Goal: Task Accomplishment & Management: Complete application form

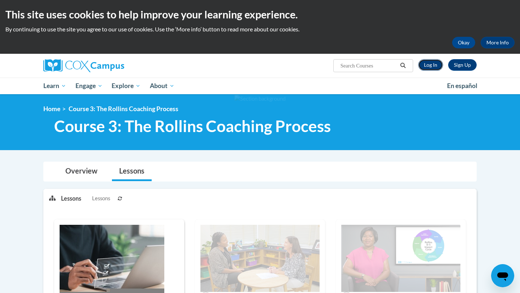
click at [437, 66] on link "Log In" at bounding box center [430, 65] width 25 height 12
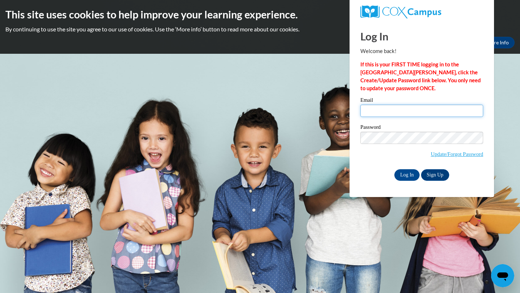
click at [409, 114] on input "Email" at bounding box center [422, 111] width 123 height 12
type input "F"
type input "M"
type input "jamiahh04@gmail.com"
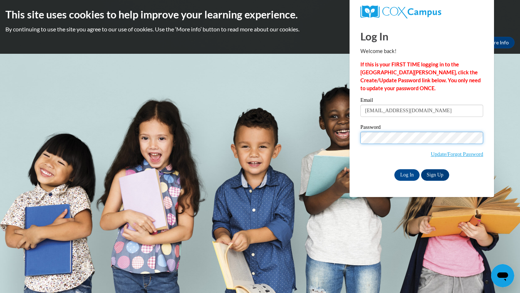
click at [395, 169] on input "Log In" at bounding box center [407, 175] width 25 height 12
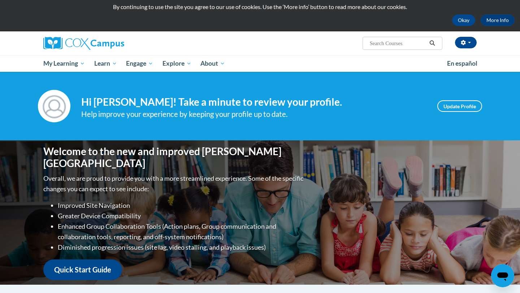
scroll to position [13, 0]
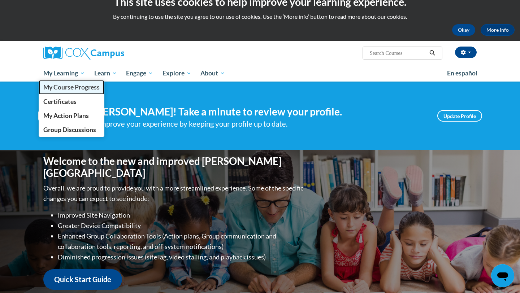
click at [70, 87] on span "My Course Progress" at bounding box center [71, 87] width 56 height 8
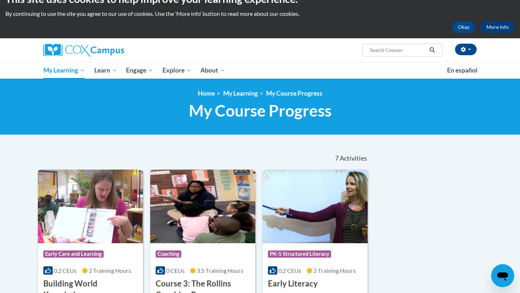
scroll to position [1, 0]
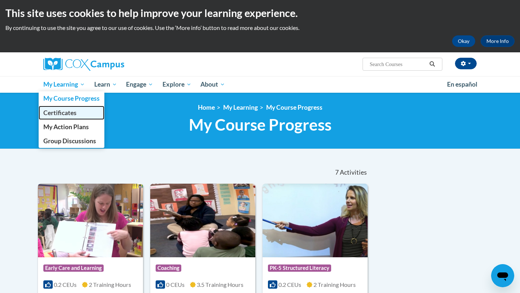
click at [64, 113] on span "Certificates" at bounding box center [59, 113] width 33 height 8
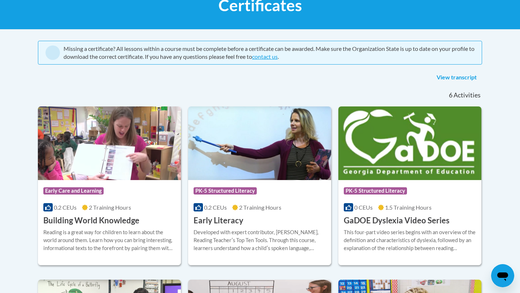
scroll to position [126, 0]
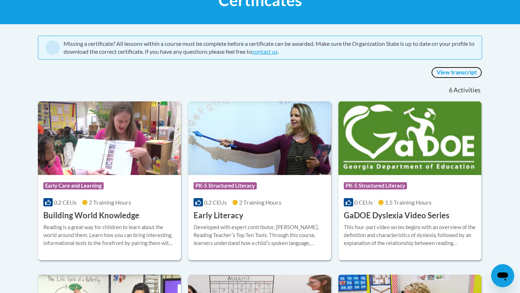
click at [453, 70] on link "View transcript" at bounding box center [456, 73] width 51 height 12
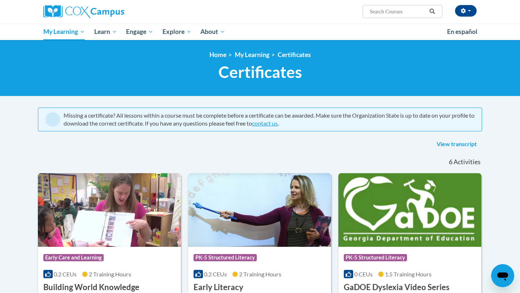
scroll to position [38, 0]
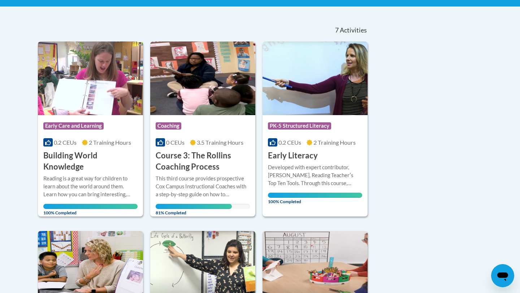
scroll to position [143, 0]
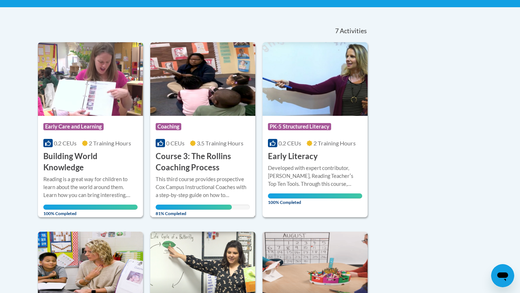
click at [193, 76] on img at bounding box center [202, 79] width 105 height 74
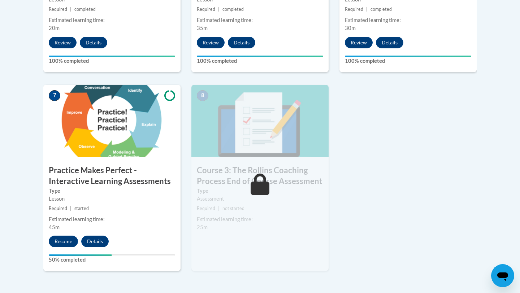
scroll to position [579, 0]
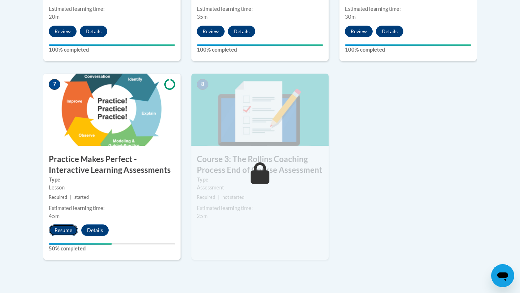
click at [56, 229] on button "Resume" at bounding box center [63, 231] width 29 height 12
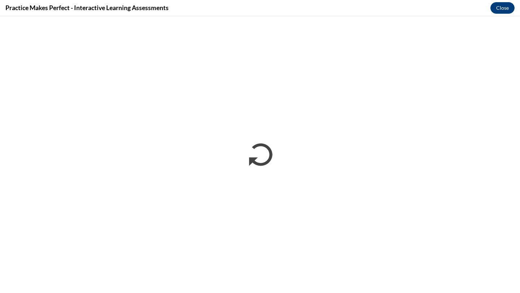
scroll to position [0, 0]
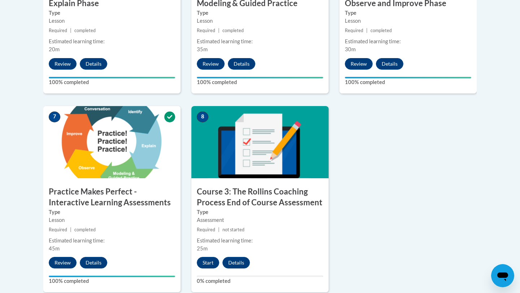
scroll to position [552, 0]
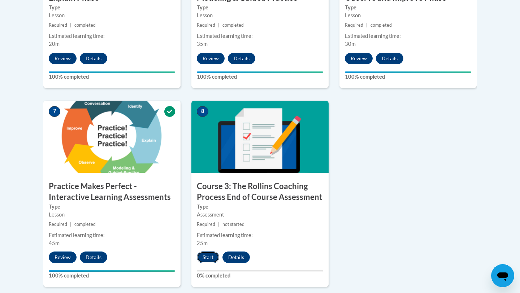
click at [203, 256] on button "Start" at bounding box center [208, 258] width 22 height 12
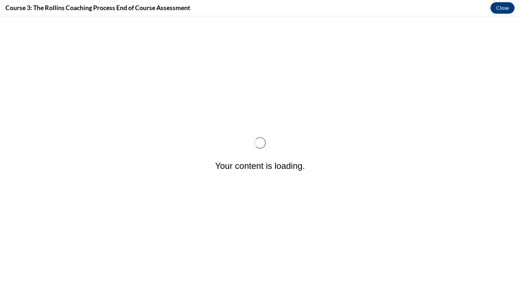
scroll to position [0, 0]
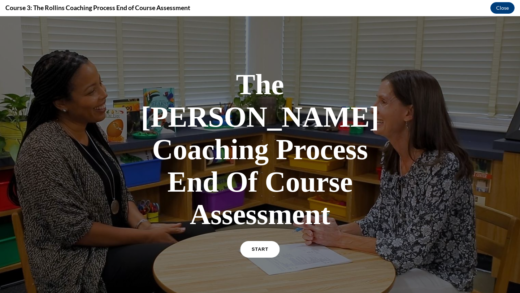
click at [262, 247] on span "START" at bounding box center [260, 249] width 17 height 5
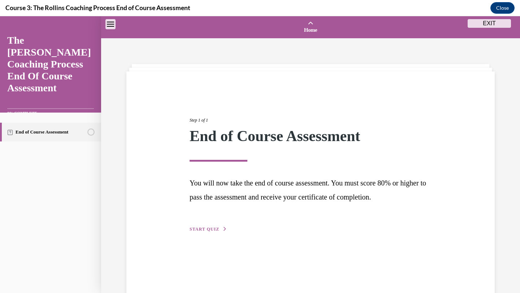
scroll to position [22, 0]
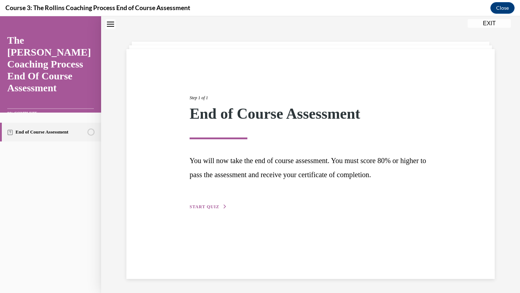
click at [214, 216] on div "Step 1 of 1 End of Course Assessment You will now take the end of course assess…" at bounding box center [310, 164] width 368 height 230
click at [210, 206] on span "START QUIZ" at bounding box center [205, 206] width 30 height 5
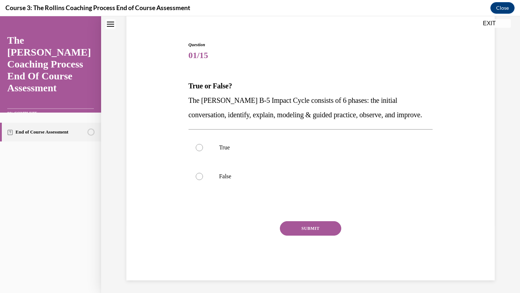
scroll to position [61, 0]
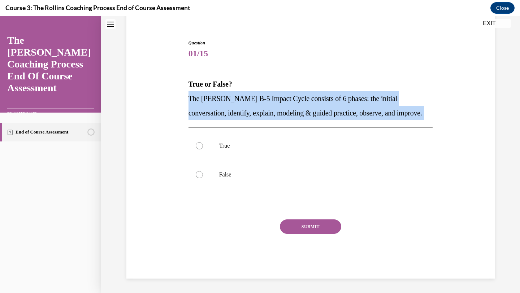
drag, startPoint x: 189, startPoint y: 98, endPoint x: 365, endPoint y: 121, distance: 177.1
click at [365, 121] on div "Question 01/15 True or False? The Rollins B-5 Impact Cycle consists of 6 phases…" at bounding box center [311, 159] width 245 height 239
copy div "The Rollins B-5 Impact Cycle consists of 6 phases: the initial conversation, id…"
click at [202, 142] on label "True" at bounding box center [311, 146] width 245 height 29
click at [202, 142] on input "True" at bounding box center [199, 145] width 7 height 7
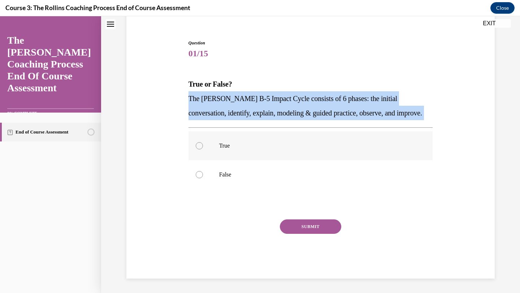
radio input "true"
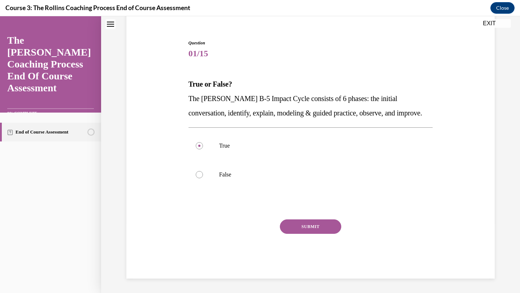
click at [289, 229] on button "SUBMIT" at bounding box center [310, 227] width 61 height 14
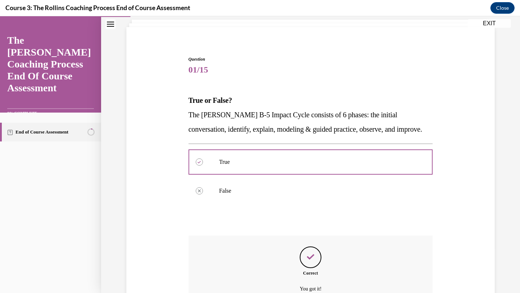
scroll to position [119, 0]
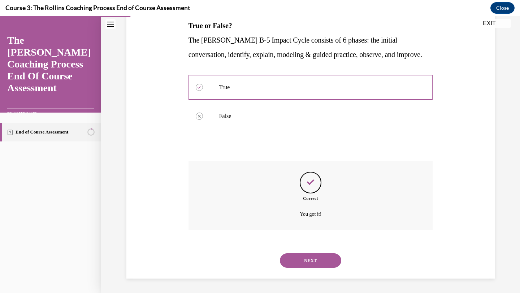
click at [305, 262] on button "NEXT" at bounding box center [310, 261] width 61 height 14
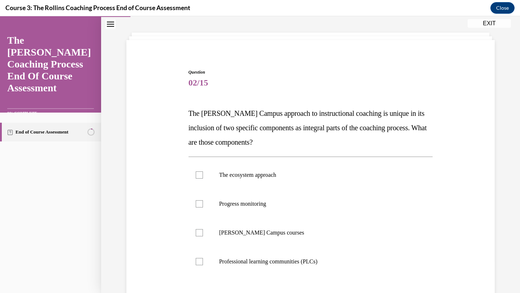
scroll to position [55, 0]
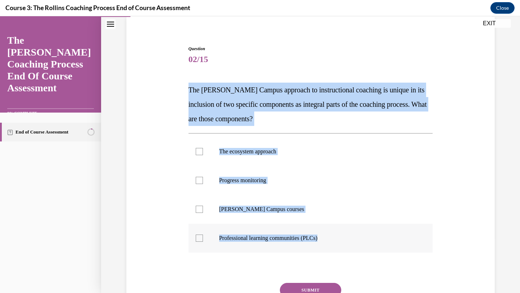
drag, startPoint x: 190, startPoint y: 91, endPoint x: 335, endPoint y: 248, distance: 214.5
click at [335, 248] on div "Question 02/15 The Cox Campus approach to instructional coaching is unique in i…" at bounding box center [311, 194] width 245 height 297
copy div "The Cox Campus approach to instructional coaching is unique in its inclusion of…"
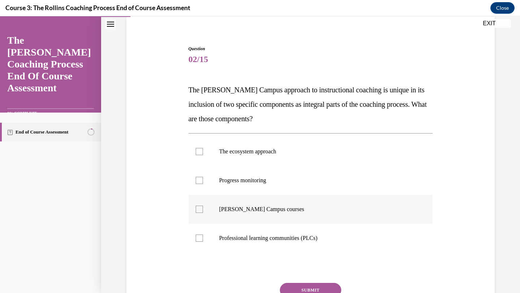
click at [200, 207] on div at bounding box center [199, 209] width 7 height 7
click at [200, 207] on input "Cox Campus courses" at bounding box center [199, 209] width 7 height 7
checkbox input "true"
click at [199, 183] on div at bounding box center [199, 180] width 7 height 7
click at [199, 183] on input "Progress monitoring" at bounding box center [199, 180] width 7 height 7
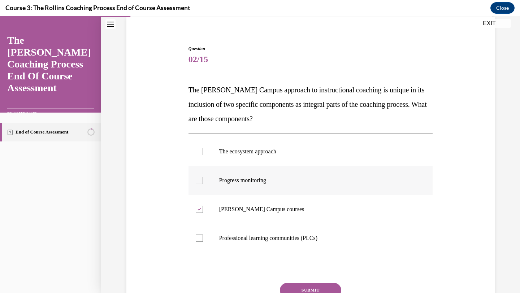
checkbox input "true"
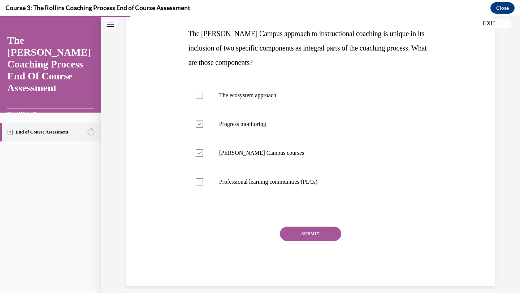
click at [309, 235] on button "SUBMIT" at bounding box center [310, 234] width 61 height 14
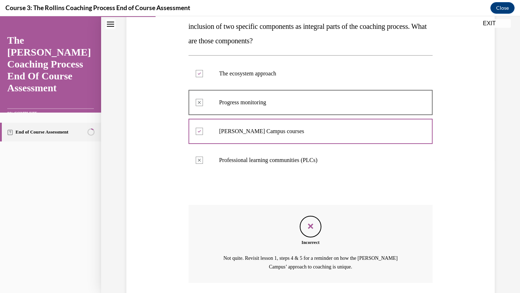
scroll to position [185, 0]
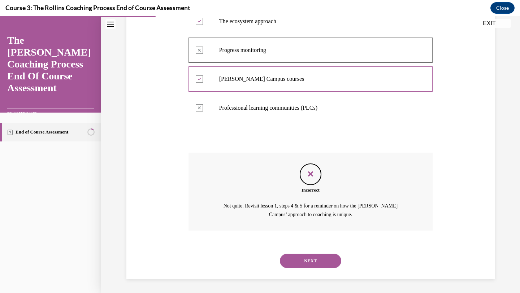
click at [321, 258] on button "NEXT" at bounding box center [310, 261] width 61 height 14
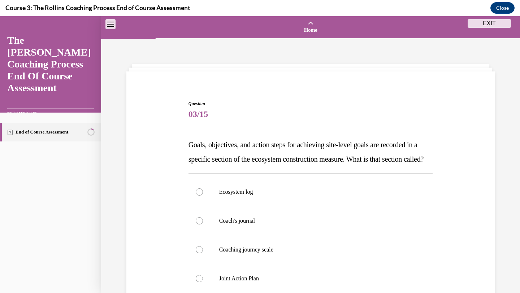
scroll to position [53, 0]
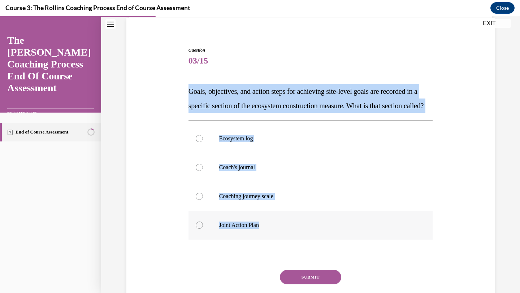
drag, startPoint x: 188, startPoint y: 91, endPoint x: 302, endPoint y: 240, distance: 187.9
click at [302, 240] on div "Question 03/15 Goals, objectives, and action steps for achieving site-level goa…" at bounding box center [311, 182] width 248 height 293
copy div "Goals, objectives, and action steps for achieving site-level goals are recorded…"
click at [199, 229] on div at bounding box center [199, 225] width 7 height 7
click at [199, 229] on input "Joint Action Plan" at bounding box center [199, 225] width 7 height 7
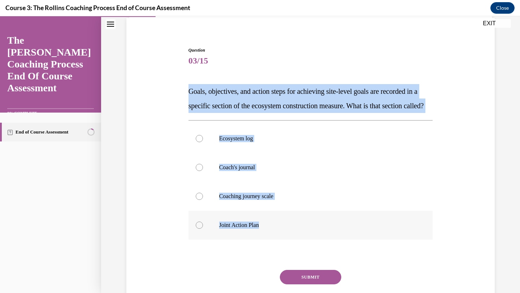
radio input "true"
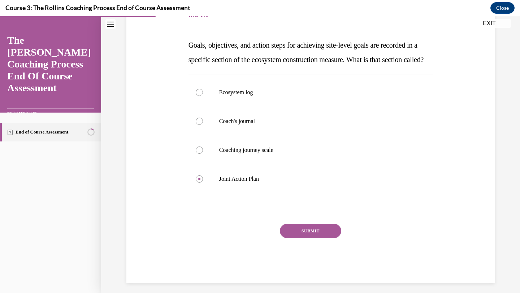
click at [301, 238] on button "SUBMIT" at bounding box center [310, 231] width 61 height 14
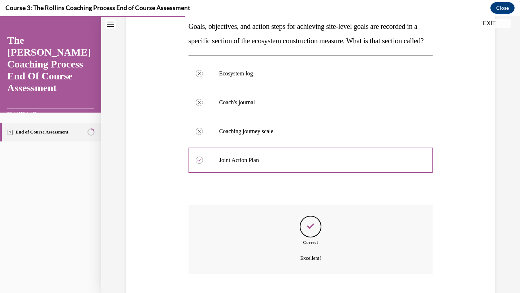
scroll to position [177, 0]
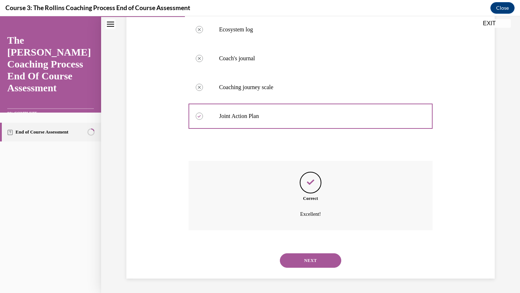
click at [311, 261] on button "NEXT" at bounding box center [310, 261] width 61 height 14
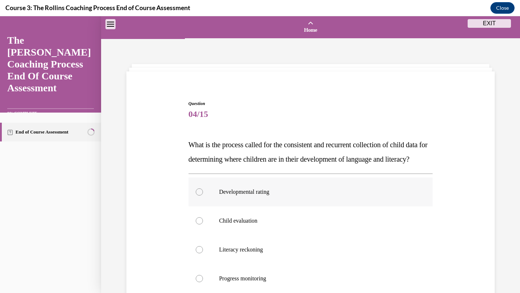
scroll to position [41, 0]
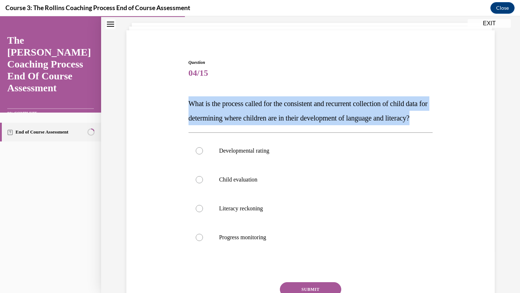
drag, startPoint x: 189, startPoint y: 104, endPoint x: 232, endPoint y: 138, distance: 54.3
click at [233, 125] on p "What is the process called for the consistent and recurrent collection of child…" at bounding box center [311, 110] width 245 height 29
copy span "What is the process called for the consistent and recurrent collection of child…"
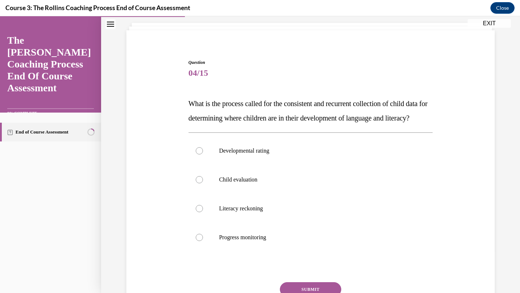
click at [304, 75] on span "04/15" at bounding box center [311, 73] width 245 height 14
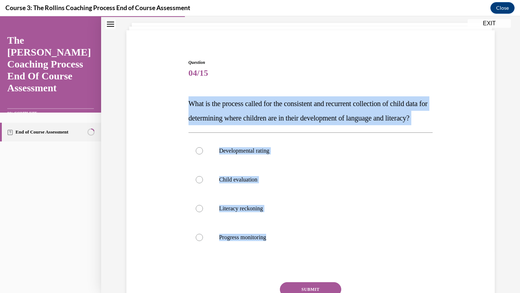
drag, startPoint x: 188, startPoint y: 105, endPoint x: 276, endPoint y: 279, distance: 194.5
click at [276, 279] on div "Question 04/15 What is the process called for the consistent and recurrent coll…" at bounding box center [311, 200] width 245 height 283
copy div "What is the process called for the consistent and recurrent collection of child…"
click at [199, 241] on div at bounding box center [199, 237] width 7 height 7
click at [199, 241] on input "Progress monitoring" at bounding box center [199, 237] width 7 height 7
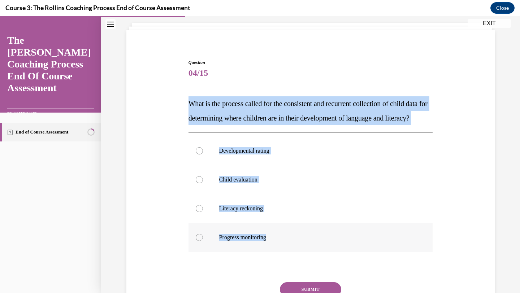
radio input "true"
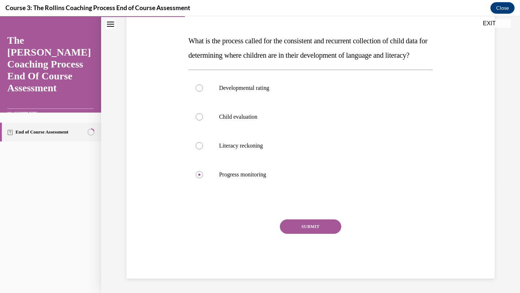
click at [296, 225] on button "SUBMIT" at bounding box center [310, 227] width 61 height 14
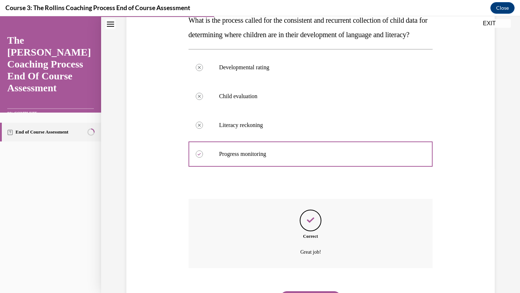
scroll to position [177, 0]
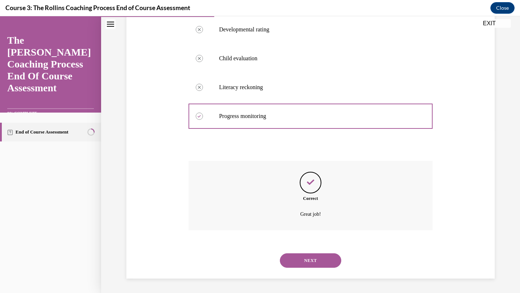
click at [301, 259] on button "NEXT" at bounding box center [310, 261] width 61 height 14
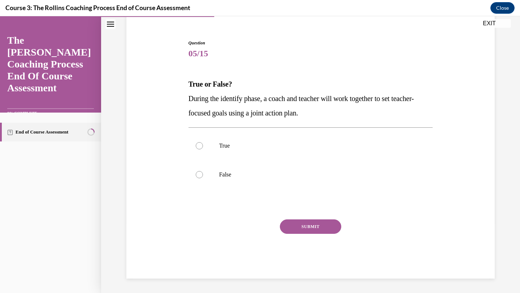
scroll to position [61, 0]
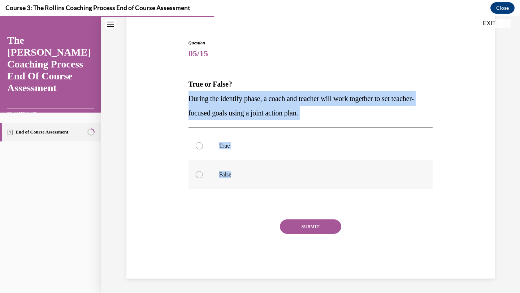
drag, startPoint x: 189, startPoint y: 98, endPoint x: 353, endPoint y: 176, distance: 181.2
click at [353, 176] on div "Question 05/15 True or False? During the identify phase, a coach and teacher wi…" at bounding box center [311, 159] width 245 height 239
copy div "During the identify phase, a coach and teacher will work together to set teache…"
click at [202, 148] on div at bounding box center [199, 145] width 7 height 7
click at [202, 148] on input "True" at bounding box center [199, 145] width 7 height 7
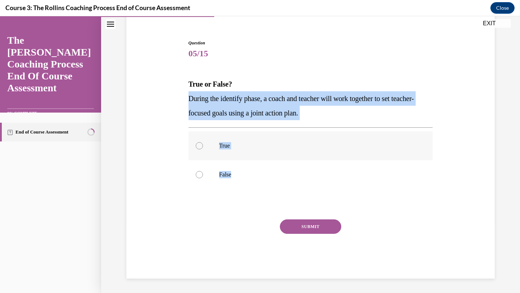
radio input "true"
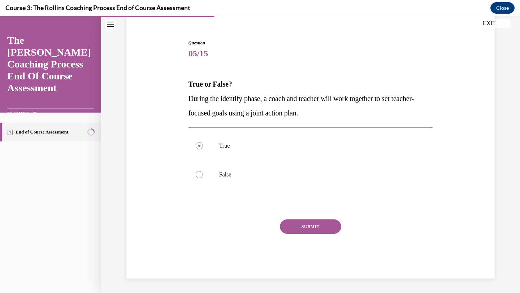
click at [292, 221] on button "SUBMIT" at bounding box center [310, 227] width 61 height 14
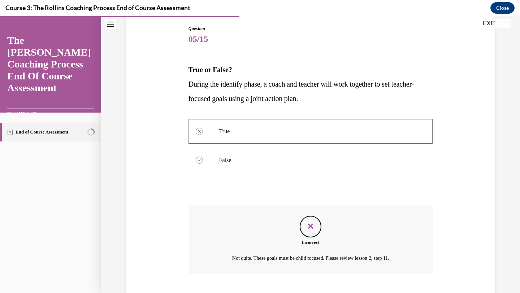
scroll to position [119, 0]
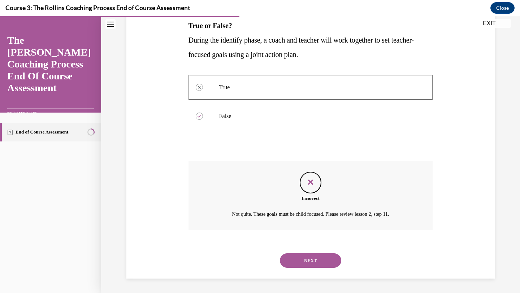
click at [308, 265] on button "NEXT" at bounding box center [310, 261] width 61 height 14
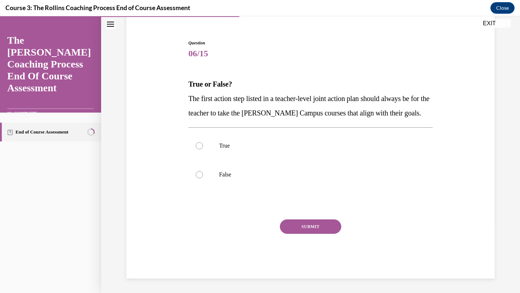
scroll to position [61, 0]
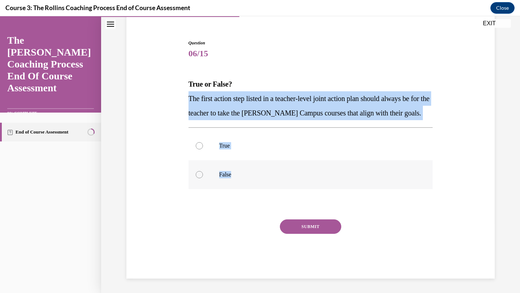
drag, startPoint x: 189, startPoint y: 101, endPoint x: 428, endPoint y: 178, distance: 251.3
click at [428, 178] on div "Question 06/15 True or False? The first action step listed in a teacher-level j…" at bounding box center [311, 159] width 245 height 239
copy div "The first action step listed in a teacher-level joint action plan should always…"
click at [200, 146] on div at bounding box center [199, 145] width 7 height 7
click at [200, 146] on input "True" at bounding box center [199, 145] width 7 height 7
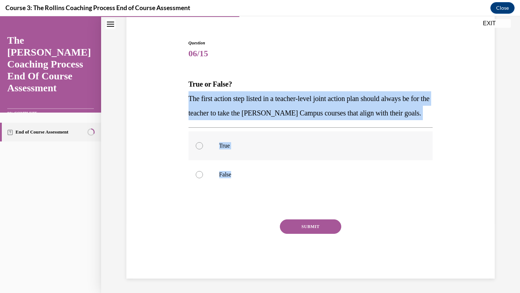
radio input "true"
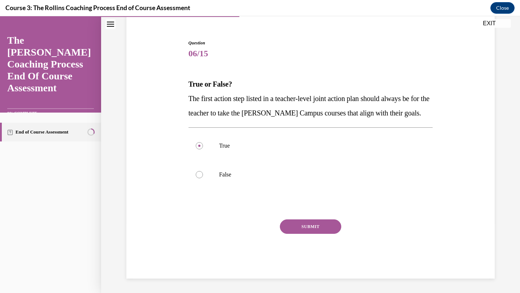
click at [294, 224] on button "SUBMIT" at bounding box center [310, 227] width 61 height 14
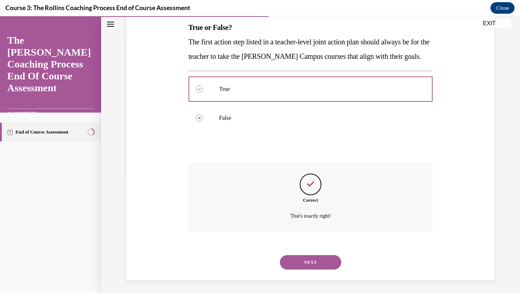
scroll to position [119, 0]
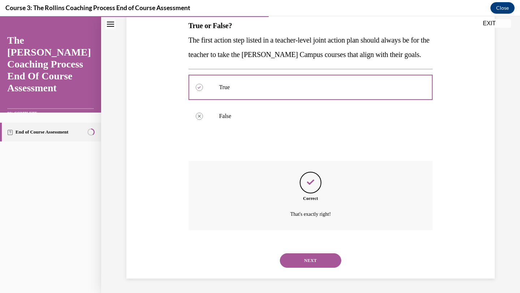
click at [299, 261] on button "NEXT" at bounding box center [310, 261] width 61 height 14
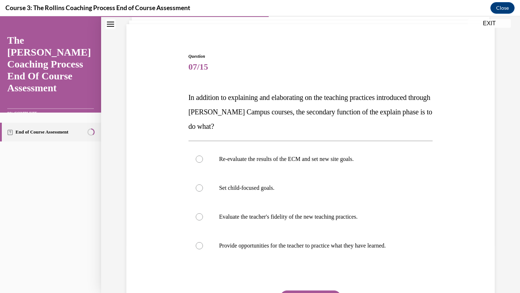
scroll to position [55, 0]
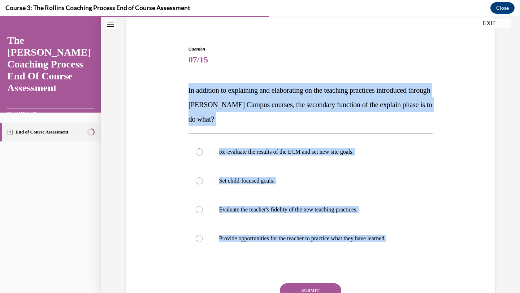
drag, startPoint x: 189, startPoint y: 90, endPoint x: 462, endPoint y: 250, distance: 316.1
click at [462, 250] on div "Question 07/15 In addition to explaining and elaborating on the teaching practi…" at bounding box center [311, 183] width 372 height 319
copy div "In addition to explaining and elaborating on the teaching practices introduced …"
click at [201, 242] on label "Provide opportunities for the teacher to practice what they have learned." at bounding box center [311, 238] width 245 height 29
click at [201, 242] on input "Provide opportunities for the teacher to practice what they have learned." at bounding box center [199, 238] width 7 height 7
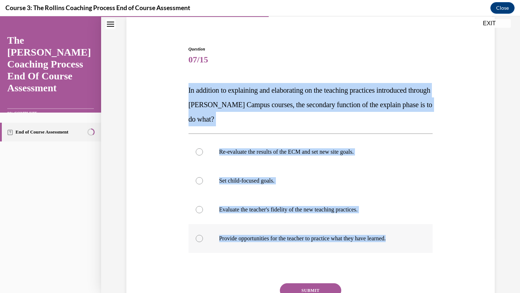
radio input "true"
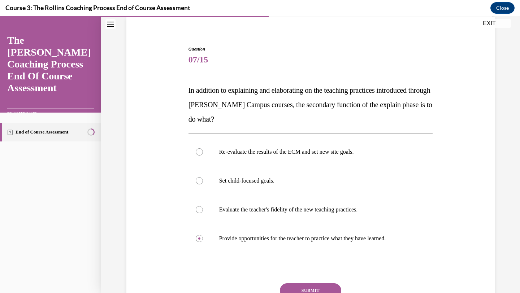
click at [296, 293] on button "SUBMIT" at bounding box center [310, 291] width 61 height 14
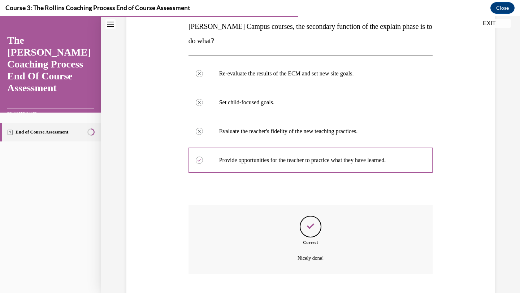
scroll to position [177, 0]
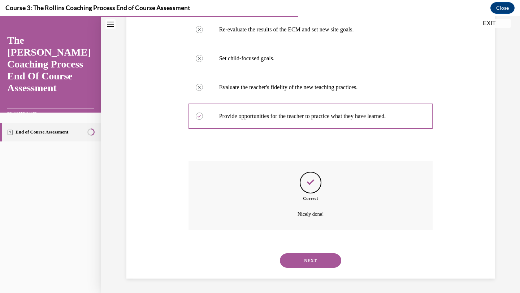
click at [308, 260] on button "NEXT" at bounding box center [310, 261] width 61 height 14
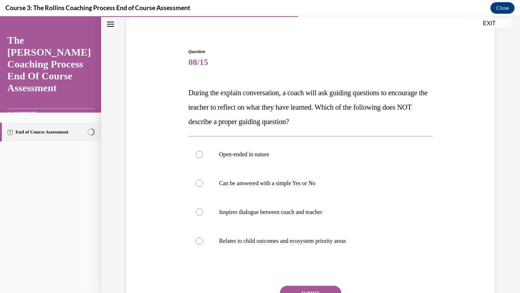
scroll to position [72, 0]
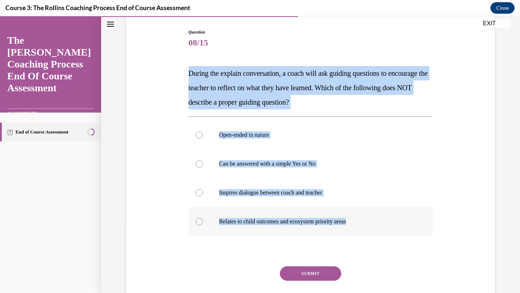
drag, startPoint x: 190, startPoint y: 73, endPoint x: 410, endPoint y: 231, distance: 270.6
click at [410, 231] on div "Question 08/15 During the explain conversation, a coach will ask guiding questi…" at bounding box center [311, 177] width 245 height 297
copy div "During the explain conversation, a coach will ask guiding questions to encourag…"
click at [201, 167] on label "Can be answered with a simple Yes or No" at bounding box center [311, 164] width 245 height 29
click at [201, 167] on input "Can be answered with a simple Yes or No" at bounding box center [199, 163] width 7 height 7
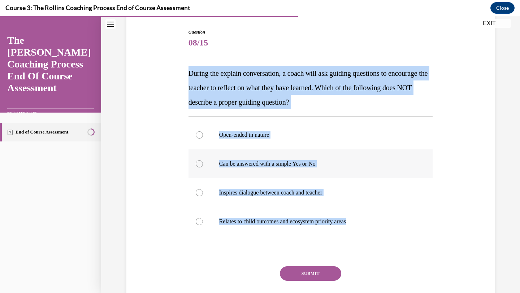
radio input "true"
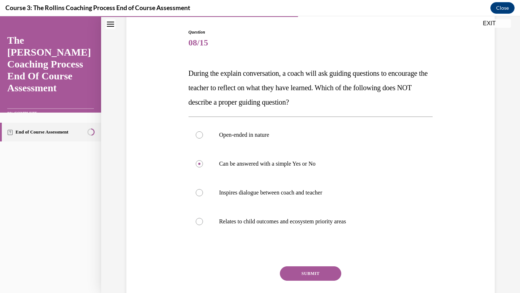
click at [310, 272] on button "SUBMIT" at bounding box center [310, 274] width 61 height 14
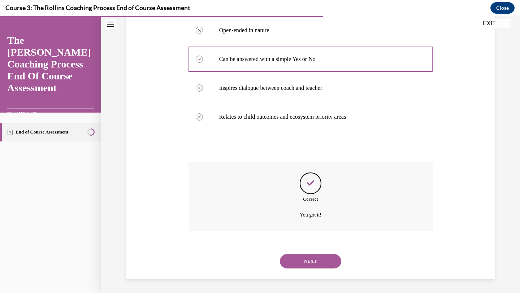
scroll to position [177, 0]
click at [315, 262] on button "NEXT" at bounding box center [310, 261] width 61 height 14
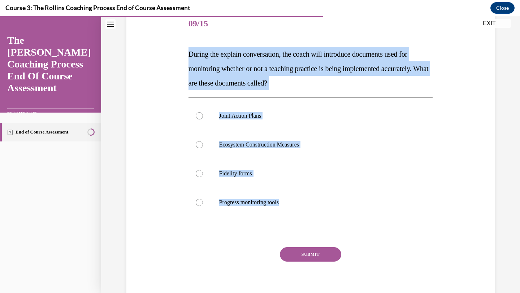
scroll to position [99, 0]
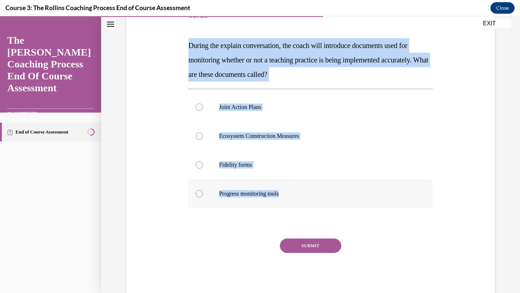
drag, startPoint x: 190, startPoint y: 146, endPoint x: 340, endPoint y: 201, distance: 160.3
click at [340, 201] on div "Question 09/15 During the explain conversation, the coach will introduce docume…" at bounding box center [311, 149] width 245 height 297
copy div "During the explain conversation, the coach will introduce documents used for mo…"
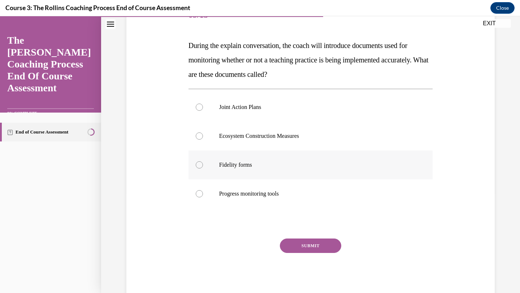
click at [198, 168] on div at bounding box center [199, 164] width 7 height 7
click at [198, 168] on input "Fidelity forms" at bounding box center [199, 164] width 7 height 7
radio input "true"
click at [321, 247] on button "SUBMIT" at bounding box center [310, 246] width 61 height 14
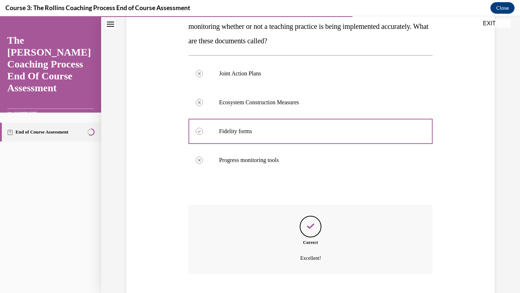
scroll to position [177, 0]
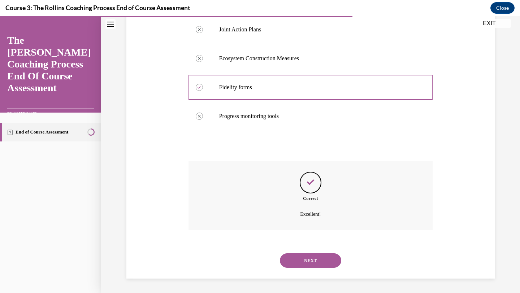
click at [317, 263] on button "NEXT" at bounding box center [310, 261] width 61 height 14
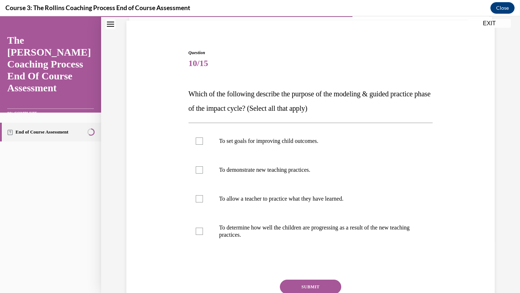
scroll to position [52, 0]
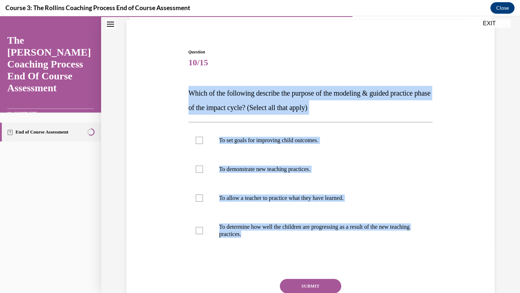
drag, startPoint x: 189, startPoint y: 91, endPoint x: 398, endPoint y: 267, distance: 273.3
click at [398, 267] on div "Question 10/15 Which of the following describe the purpose of the modeling & gu…" at bounding box center [311, 194] width 245 height 290
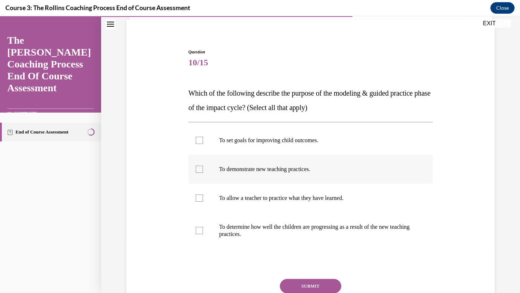
click at [198, 171] on div at bounding box center [199, 169] width 7 height 7
click at [198, 171] on input "To demonstrate new teaching practices." at bounding box center [199, 169] width 7 height 7
checkbox input "true"
click at [202, 202] on label "To allow a teacher to practice what they have learned." at bounding box center [311, 198] width 245 height 29
click at [202, 202] on input "To allow a teacher to practice what they have learned." at bounding box center [199, 198] width 7 height 7
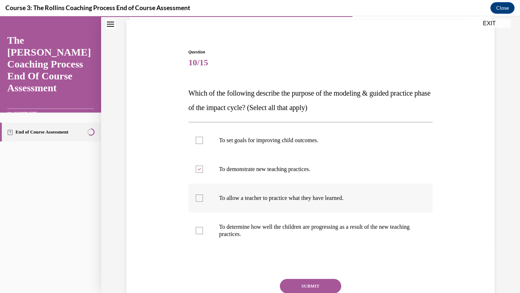
checkbox input "true"
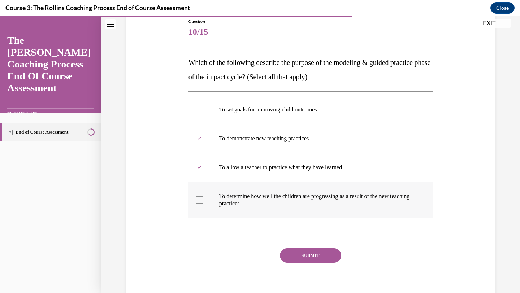
scroll to position [83, 0]
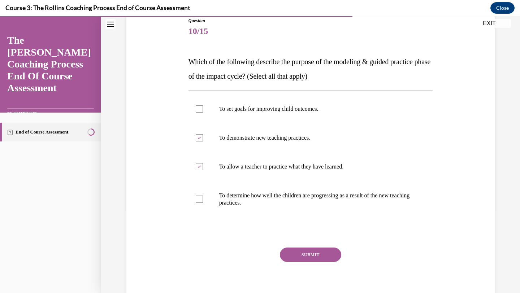
click at [326, 254] on button "SUBMIT" at bounding box center [310, 255] width 61 height 14
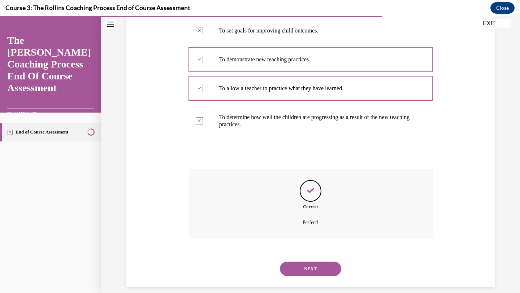
scroll to position [170, 0]
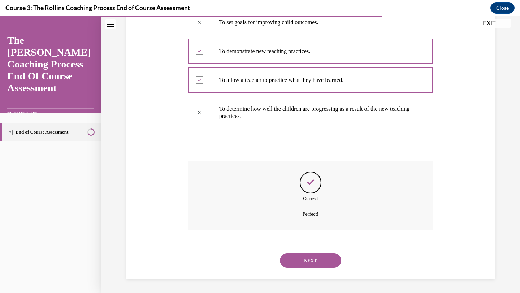
click at [324, 259] on button "NEXT" at bounding box center [310, 261] width 61 height 14
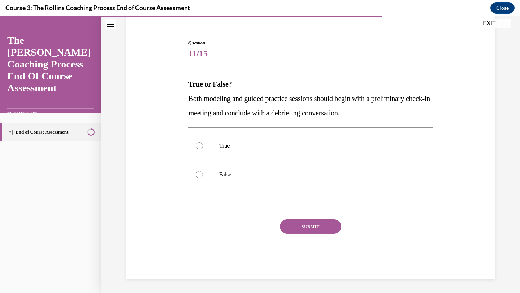
scroll to position [61, 0]
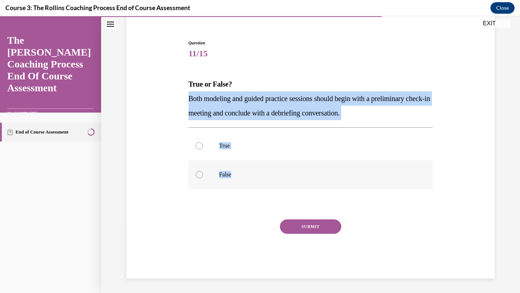
drag, startPoint x: 188, startPoint y: 98, endPoint x: 283, endPoint y: 171, distance: 120.2
click at [283, 171] on div "Question 11/15 True or False? Both modeling and guided practice sessions should…" at bounding box center [311, 159] width 245 height 239
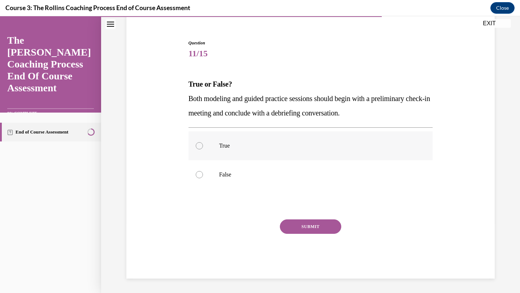
click at [194, 147] on label "True" at bounding box center [311, 146] width 245 height 29
click at [196, 147] on input "True" at bounding box center [199, 145] width 7 height 7
radio input "true"
click at [298, 234] on button "SUBMIT" at bounding box center [310, 227] width 61 height 14
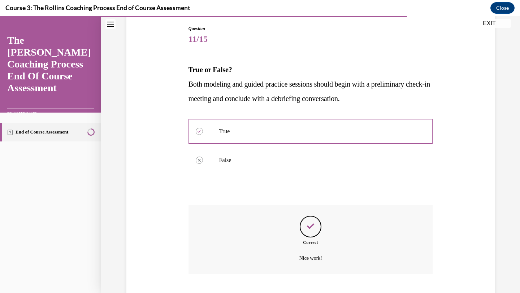
scroll to position [119, 0]
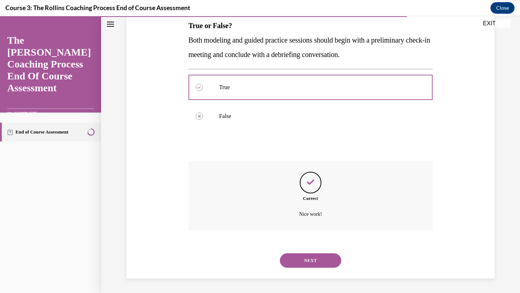
click at [301, 267] on button "NEXT" at bounding box center [310, 261] width 61 height 14
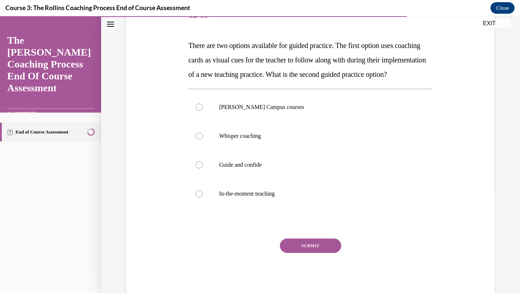
scroll to position [105, 0]
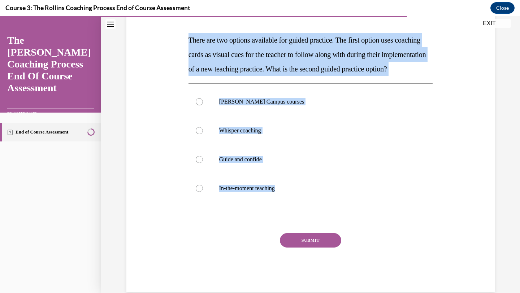
drag, startPoint x: 189, startPoint y: 40, endPoint x: 306, endPoint y: 225, distance: 218.6
click at [306, 225] on div "Question 12/15 There are two options available for guided practice. The first o…" at bounding box center [311, 144] width 245 height 297
click at [195, 144] on label "Whisper coaching" at bounding box center [311, 130] width 245 height 29
click at [196, 134] on input "Whisper coaching" at bounding box center [199, 130] width 7 height 7
radio input "true"
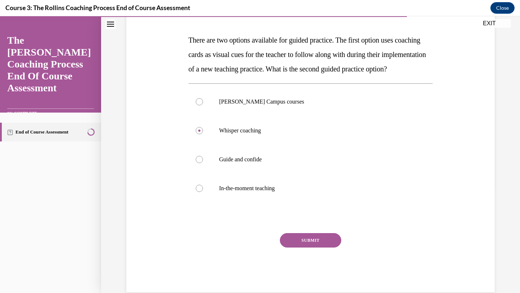
click at [314, 248] on button "SUBMIT" at bounding box center [310, 240] width 61 height 14
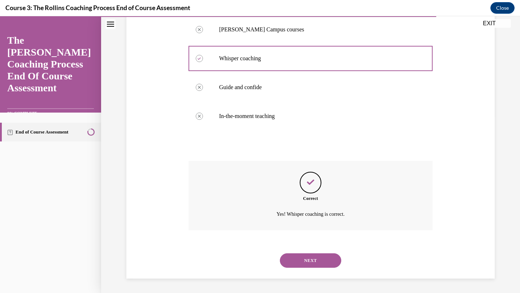
scroll to position [191, 0]
click at [315, 259] on button "NEXT" at bounding box center [310, 261] width 61 height 14
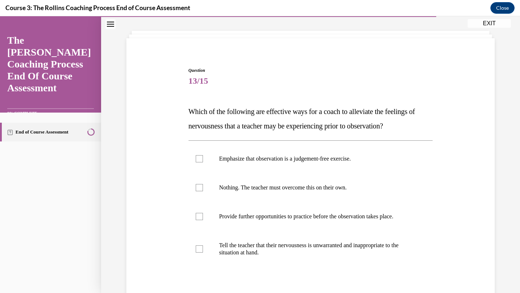
scroll to position [42, 0]
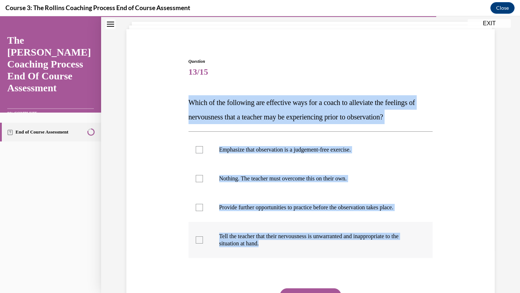
drag, startPoint x: 189, startPoint y: 104, endPoint x: 376, endPoint y: 250, distance: 236.8
click at [376, 250] on div "Question 13/15 Which of the following are effective ways for a coach to allevia…" at bounding box center [311, 203] width 245 height 290
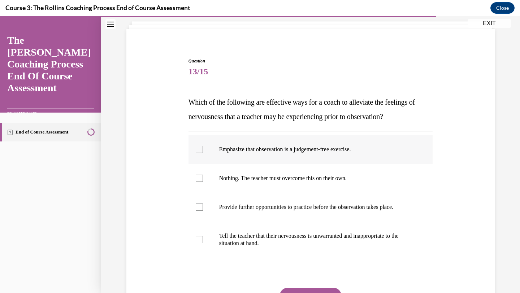
click at [201, 150] on div at bounding box center [199, 149] width 7 height 7
click at [201, 150] on input "Emphasize that observation is a judgement-free exercise." at bounding box center [199, 149] width 7 height 7
checkbox input "true"
click at [199, 209] on div at bounding box center [199, 207] width 7 height 7
click at [199, 209] on input "Provide further opportunities to practice before the observation takes place." at bounding box center [199, 207] width 7 height 7
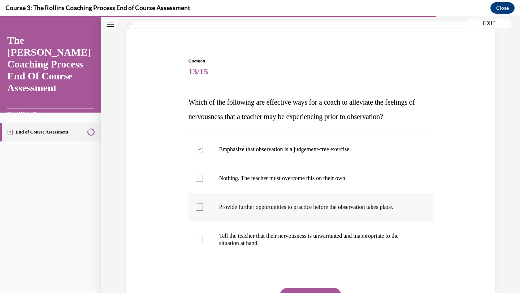
checkbox input "true"
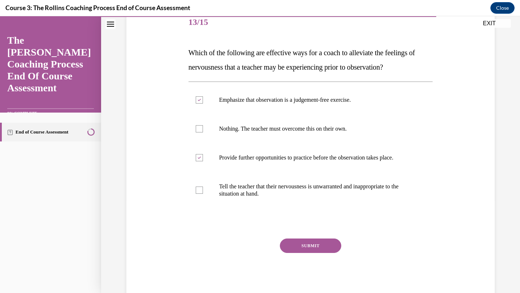
click at [288, 243] on button "SUBMIT" at bounding box center [310, 246] width 61 height 14
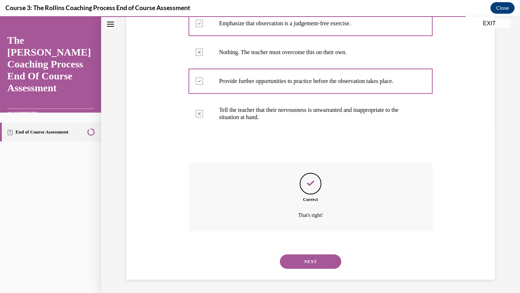
scroll to position [170, 0]
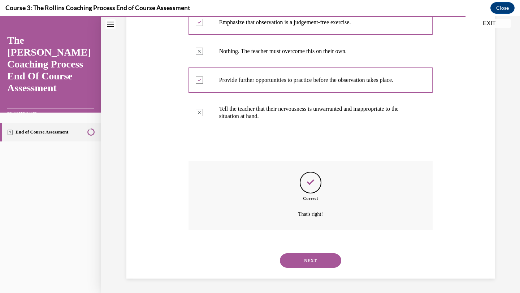
click at [303, 261] on button "NEXT" at bounding box center [310, 261] width 61 height 14
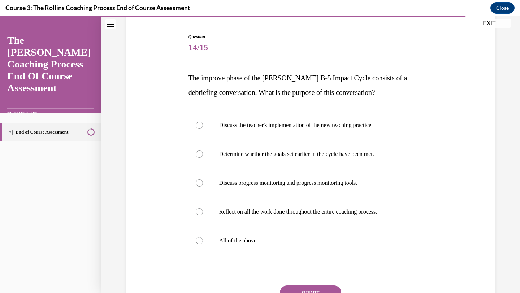
scroll to position [71, 0]
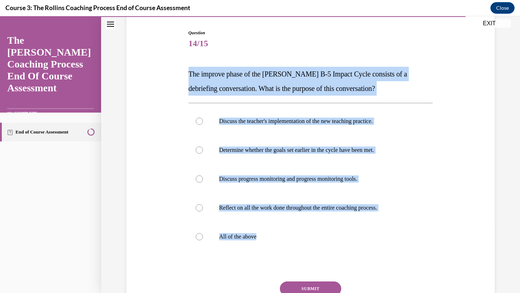
drag, startPoint x: 188, startPoint y: 71, endPoint x: 290, endPoint y: 271, distance: 224.4
click at [290, 271] on div "Question 14/15 The improve phase of the Rollins B-5 Impact Cycle consists of a …" at bounding box center [311, 185] width 245 height 311
click at [201, 240] on label "All of the above" at bounding box center [311, 237] width 245 height 29
click at [201, 240] on input "All of the above" at bounding box center [199, 236] width 7 height 7
radio input "true"
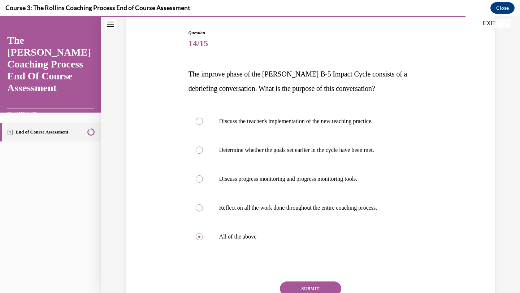
click at [297, 287] on button "SUBMIT" at bounding box center [310, 289] width 61 height 14
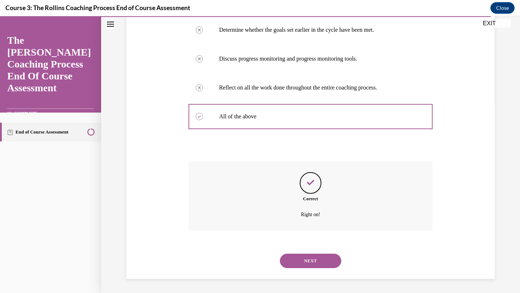
scroll to position [191, 0]
click at [303, 259] on button "NEXT" at bounding box center [310, 261] width 61 height 14
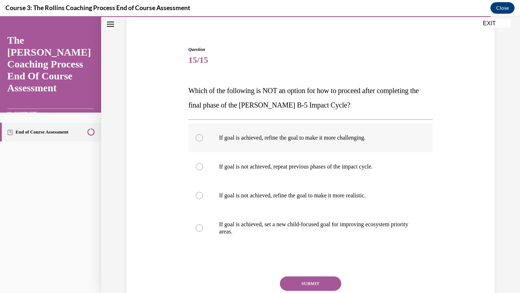
scroll to position [72, 0]
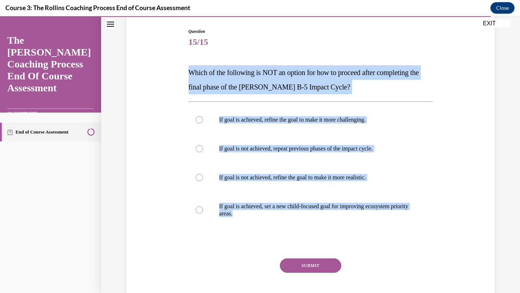
drag, startPoint x: 189, startPoint y: 71, endPoint x: 298, endPoint y: 231, distance: 193.9
click at [298, 231] on div "Question 15/15 Which of the following is NOT an option for how to proceed after…" at bounding box center [311, 173] width 245 height 290
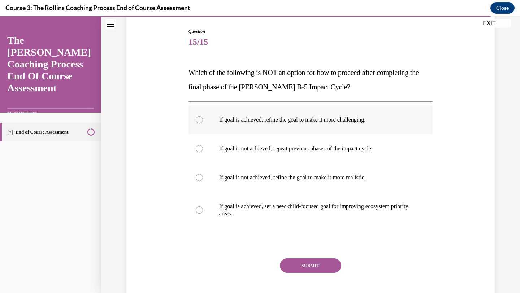
click at [203, 121] on label "If goal is achieved, refine the goal to make it more challenging." at bounding box center [311, 119] width 245 height 29
click at [203, 121] on input "If goal is achieved, refine the goal to make it more challenging." at bounding box center [199, 119] width 7 height 7
radio input "true"
click at [302, 272] on button "SUBMIT" at bounding box center [310, 266] width 61 height 14
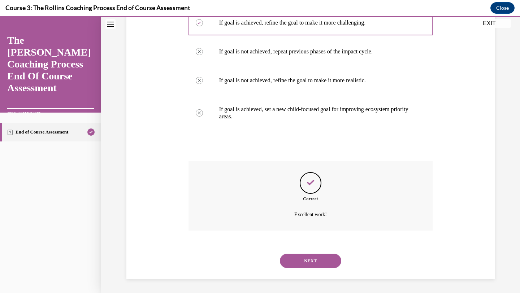
scroll to position [170, 0]
click at [301, 264] on button "NEXT" at bounding box center [310, 261] width 61 height 14
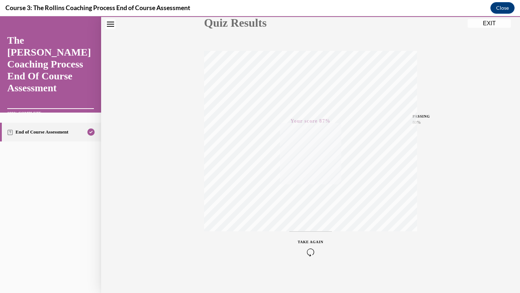
scroll to position [93, 0]
click at [470, 23] on button "EXIT" at bounding box center [489, 23] width 43 height 9
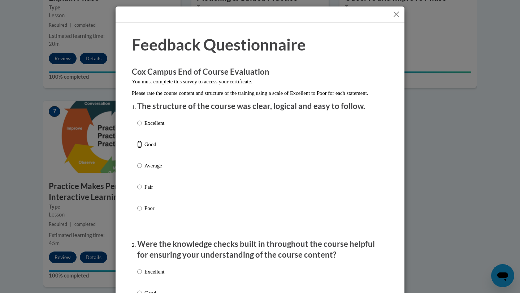
click at [139, 148] on input "Good" at bounding box center [139, 145] width 5 height 8
radio input "true"
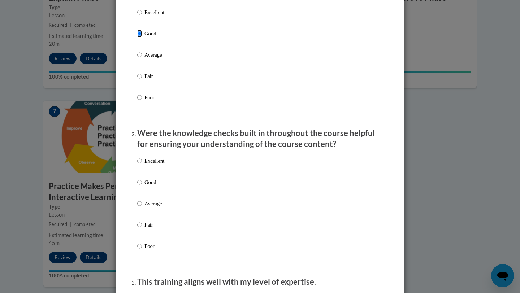
scroll to position [120, 0]
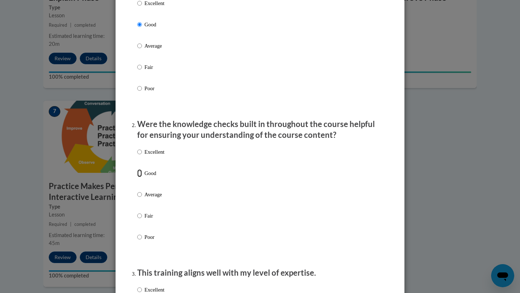
click at [139, 177] on input "Good" at bounding box center [139, 173] width 5 height 8
radio input "true"
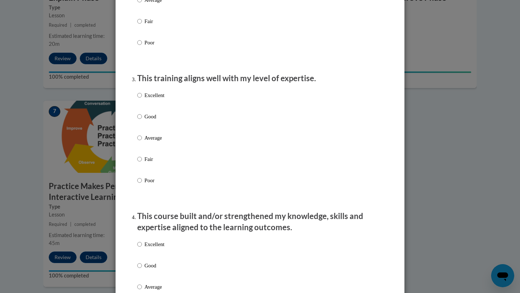
scroll to position [314, 0]
click at [140, 121] on input "Good" at bounding box center [139, 117] width 5 height 8
radio input "true"
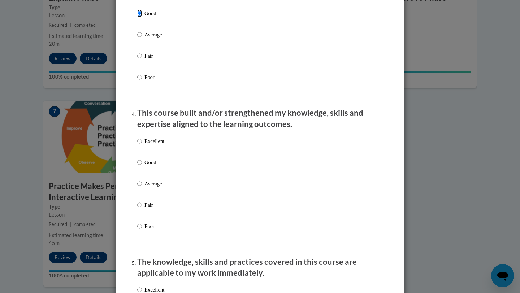
scroll to position [423, 0]
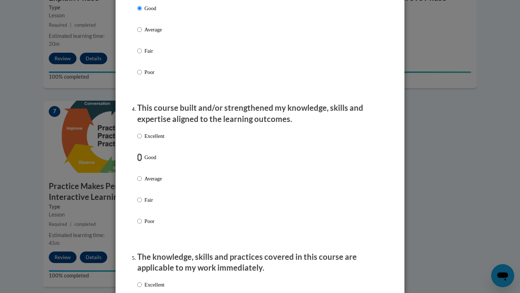
click at [140, 161] on input "Good" at bounding box center [139, 158] width 5 height 8
radio input "true"
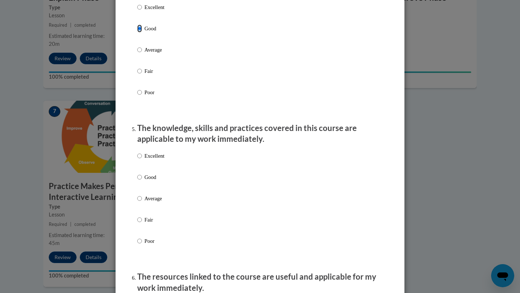
scroll to position [553, 0]
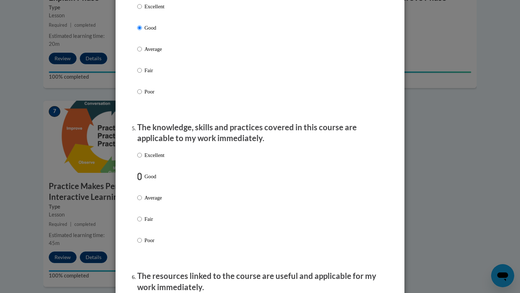
click at [139, 181] on input "Good" at bounding box center [139, 177] width 5 height 8
radio input "true"
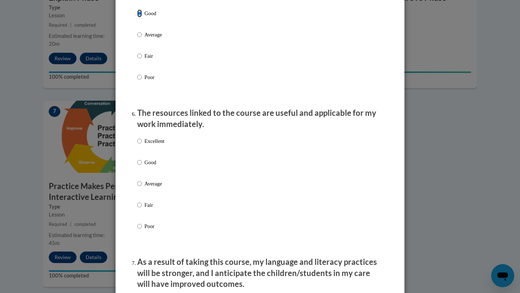
scroll to position [736, 0]
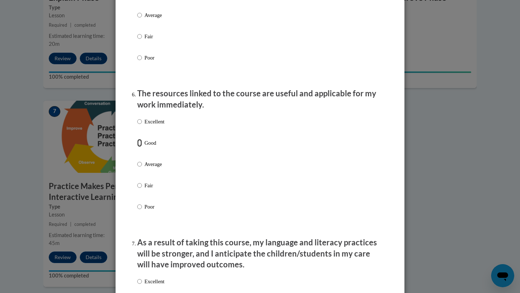
click at [141, 147] on input "Good" at bounding box center [139, 143] width 5 height 8
radio input "true"
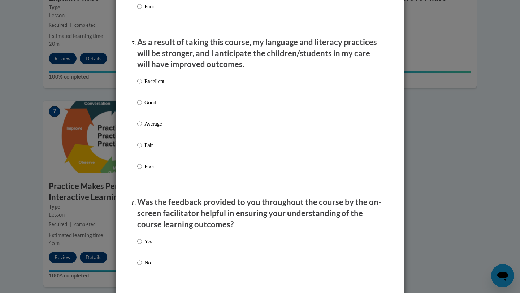
scroll to position [984, 0]
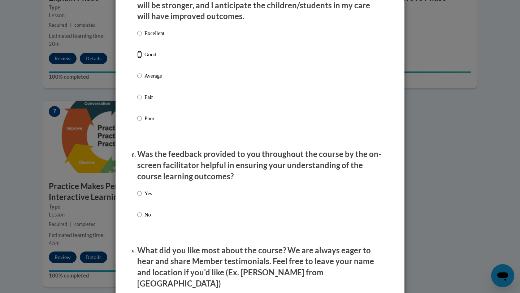
click at [139, 59] on input "Good" at bounding box center [139, 55] width 5 height 8
radio input "true"
click at [138, 198] on input "Yes" at bounding box center [139, 194] width 5 height 8
radio input "true"
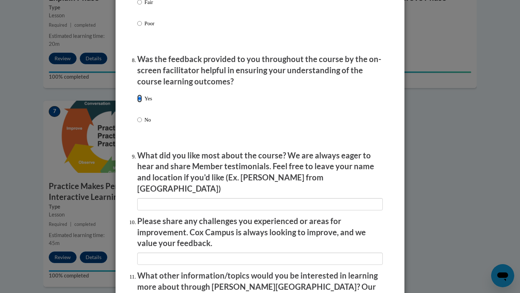
scroll to position [1210, 0]
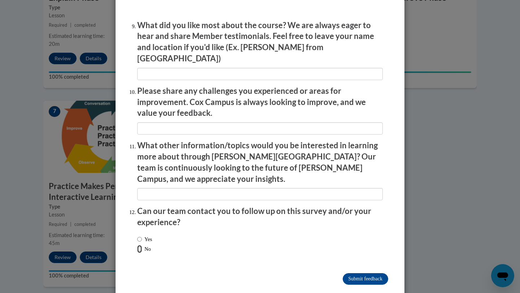
click at [139, 245] on input "No" at bounding box center [139, 249] width 5 height 8
radio input "true"
click at [365, 273] on input "Submit feedback" at bounding box center [366, 279] width 46 height 12
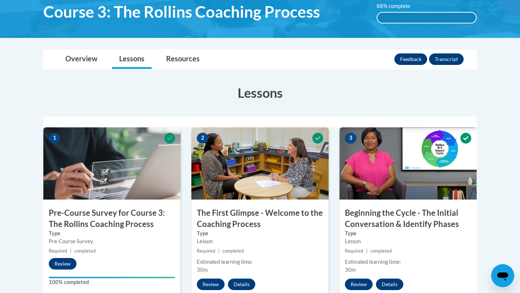
scroll to position [0, 0]
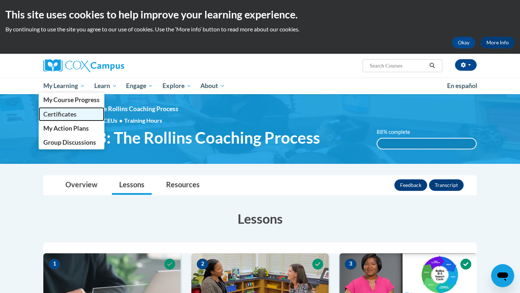
click at [68, 112] on span "Certificates" at bounding box center [59, 115] width 33 height 8
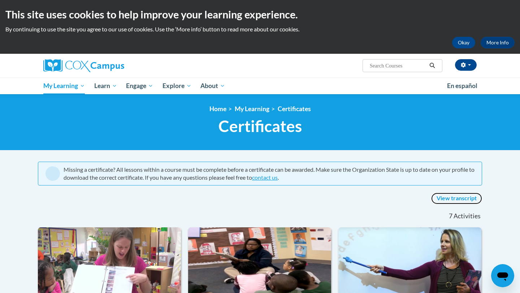
click at [461, 198] on link "View transcript" at bounding box center [456, 199] width 51 height 12
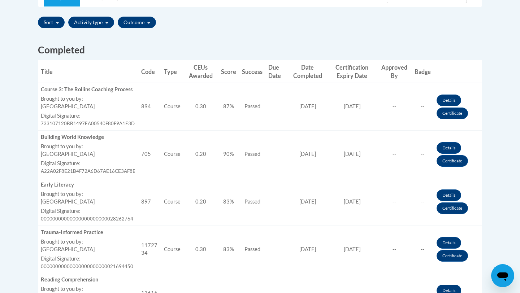
scroll to position [241, 0]
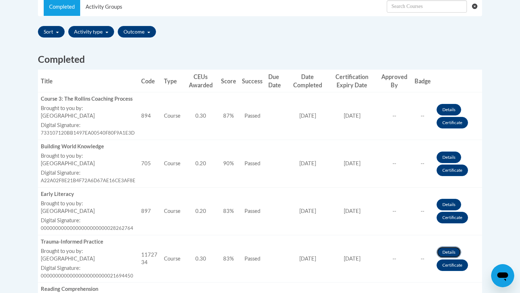
click at [447, 251] on link "Details" at bounding box center [449, 253] width 25 height 12
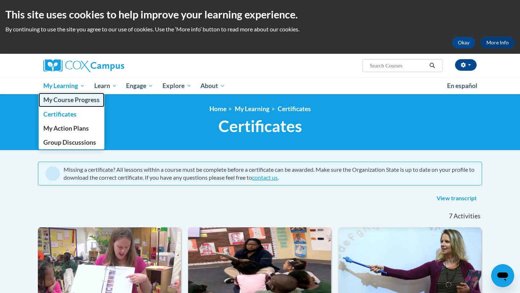
click at [72, 98] on span "My Course Progress" at bounding box center [71, 100] width 56 height 8
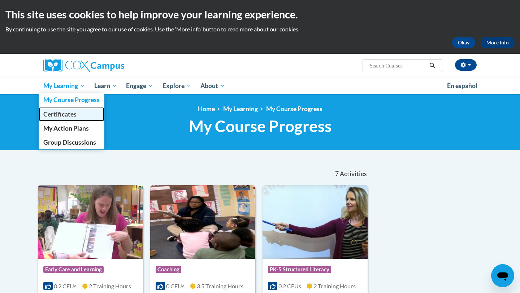
click at [57, 116] on span "Certificates" at bounding box center [59, 115] width 33 height 8
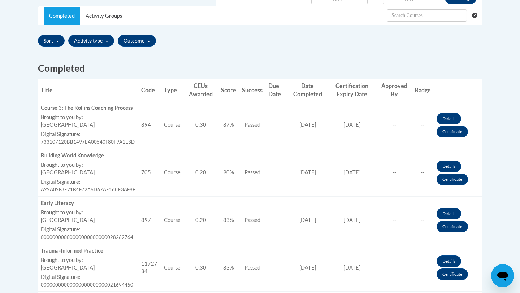
scroll to position [232, 0]
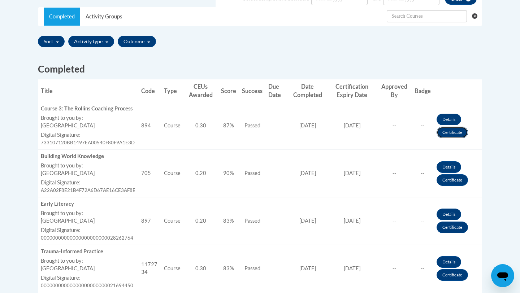
click at [443, 134] on link "Certificate" at bounding box center [452, 133] width 31 height 12
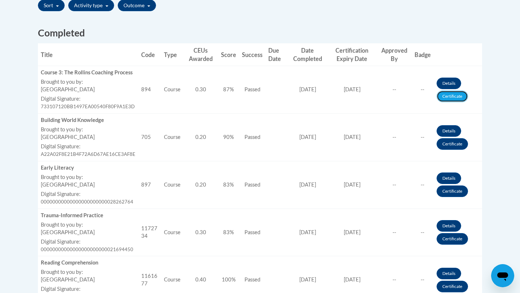
scroll to position [271, 0]
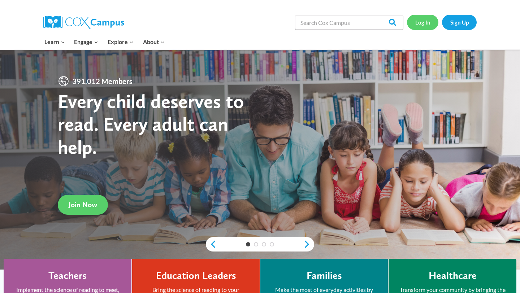
click at [426, 23] on link "Log In" at bounding box center [422, 22] width 31 height 15
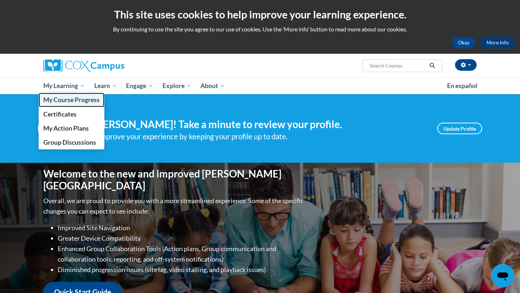
click at [71, 102] on span "My Course Progress" at bounding box center [71, 100] width 56 height 8
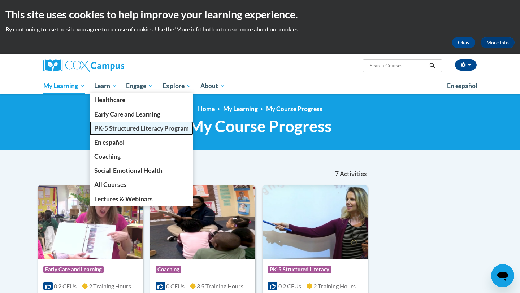
click at [116, 125] on span "PK-5 Structured Literacy Program" at bounding box center [141, 129] width 95 height 8
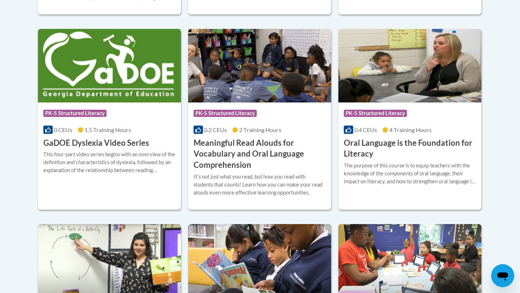
scroll to position [475, 0]
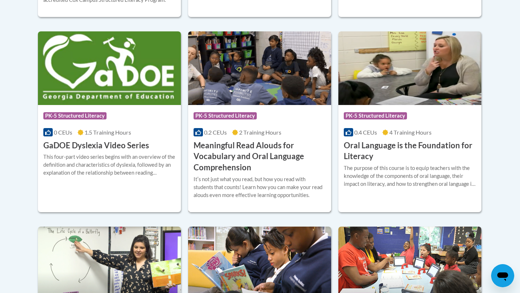
click at [232, 147] on h3 "Meaningful Read Alouds for Vocabulary and Oral Language Comprehension" at bounding box center [260, 156] width 132 height 33
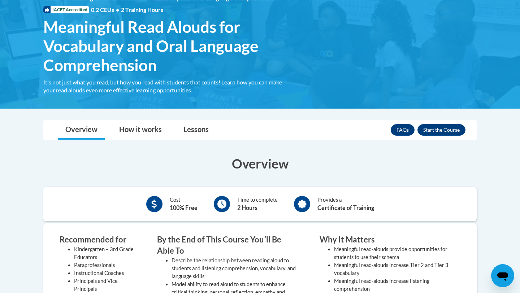
scroll to position [85, 0]
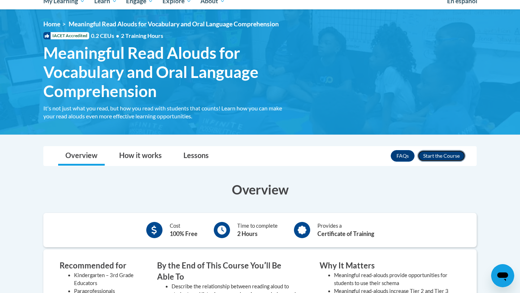
click at [425, 155] on button "Enroll" at bounding box center [442, 156] width 48 height 12
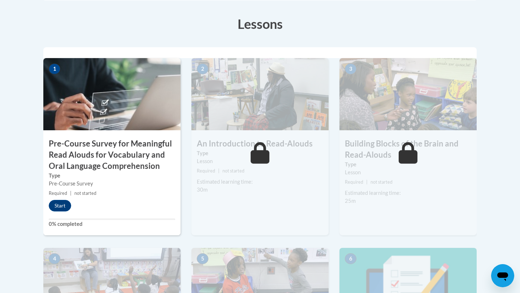
scroll to position [224, 0]
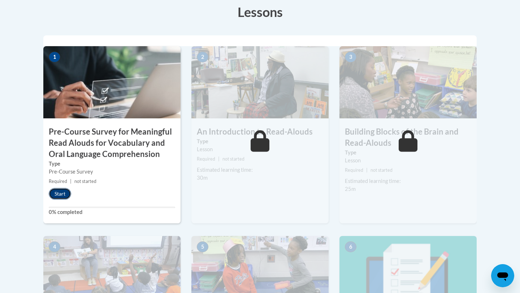
click at [55, 194] on button "Start" at bounding box center [60, 194] width 22 height 12
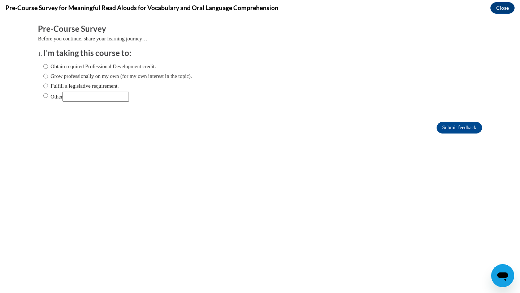
scroll to position [0, 0]
click at [46, 65] on input "Obtain required Professional Development credit." at bounding box center [45, 67] width 5 height 8
radio input "true"
click at [446, 125] on input "Submit feedback" at bounding box center [460, 128] width 46 height 12
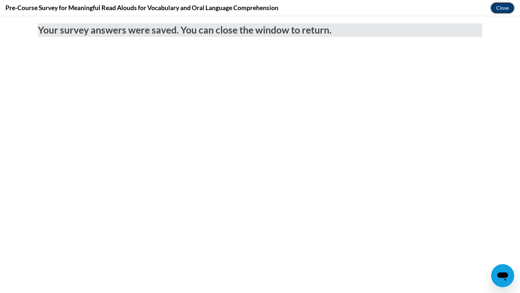
click at [503, 7] on button "Close" at bounding box center [503, 8] width 24 height 12
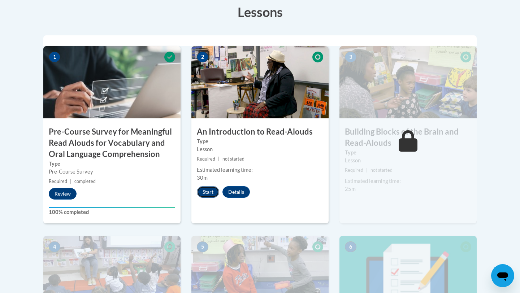
click at [206, 194] on button "Start" at bounding box center [208, 192] width 22 height 12
